Goal: Transaction & Acquisition: Purchase product/service

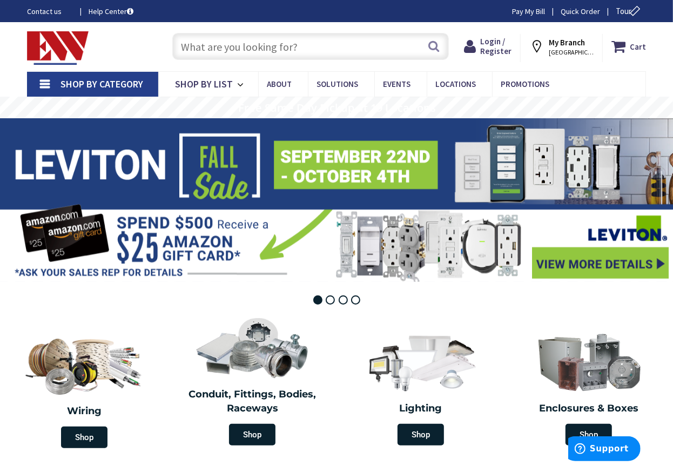
click at [120, 84] on span "Shop By Category" at bounding box center [101, 84] width 83 height 12
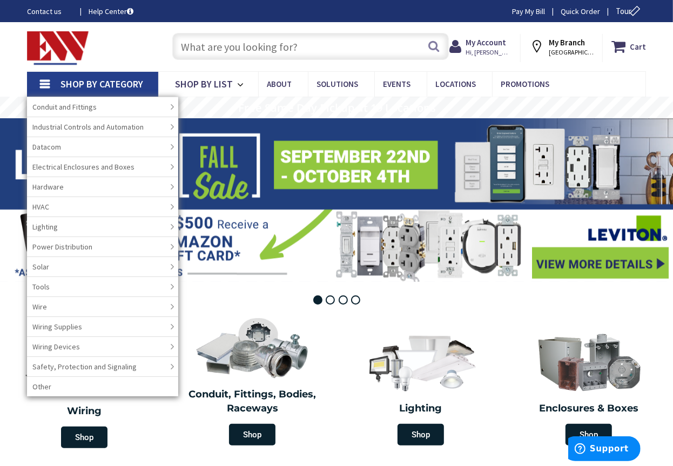
click at [247, 44] on input "text" at bounding box center [310, 46] width 277 height 27
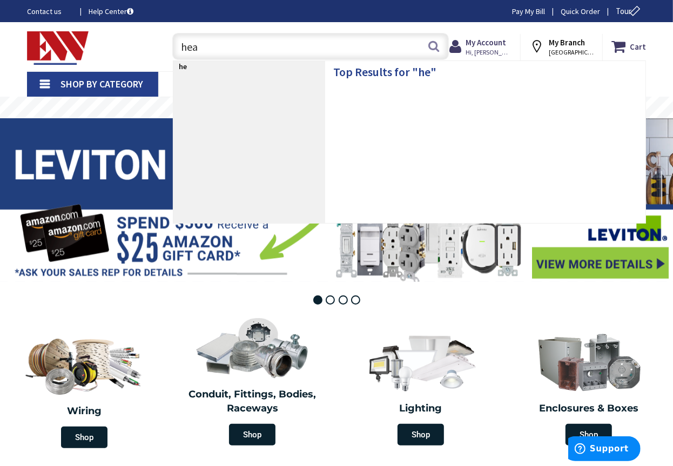
type input "heat"
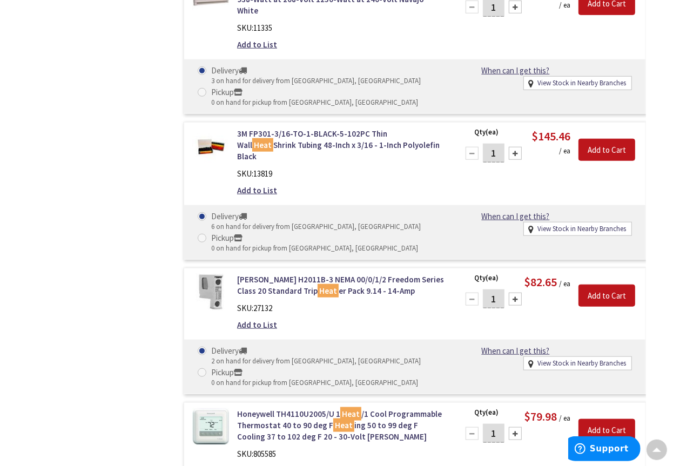
scroll to position [11474, 0]
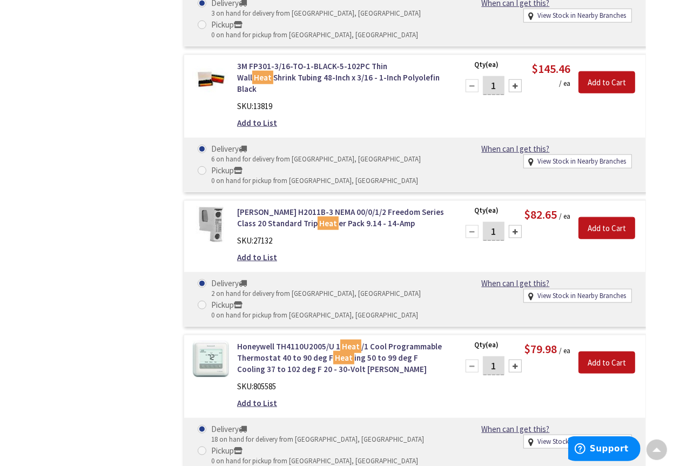
click at [200, 206] on img at bounding box center [210, 224] width 37 height 37
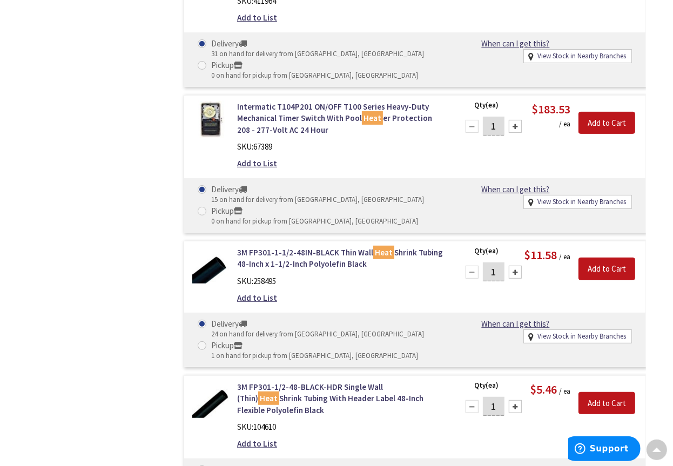
scroll to position [2906, 0]
